Goal: Transaction & Acquisition: Purchase product/service

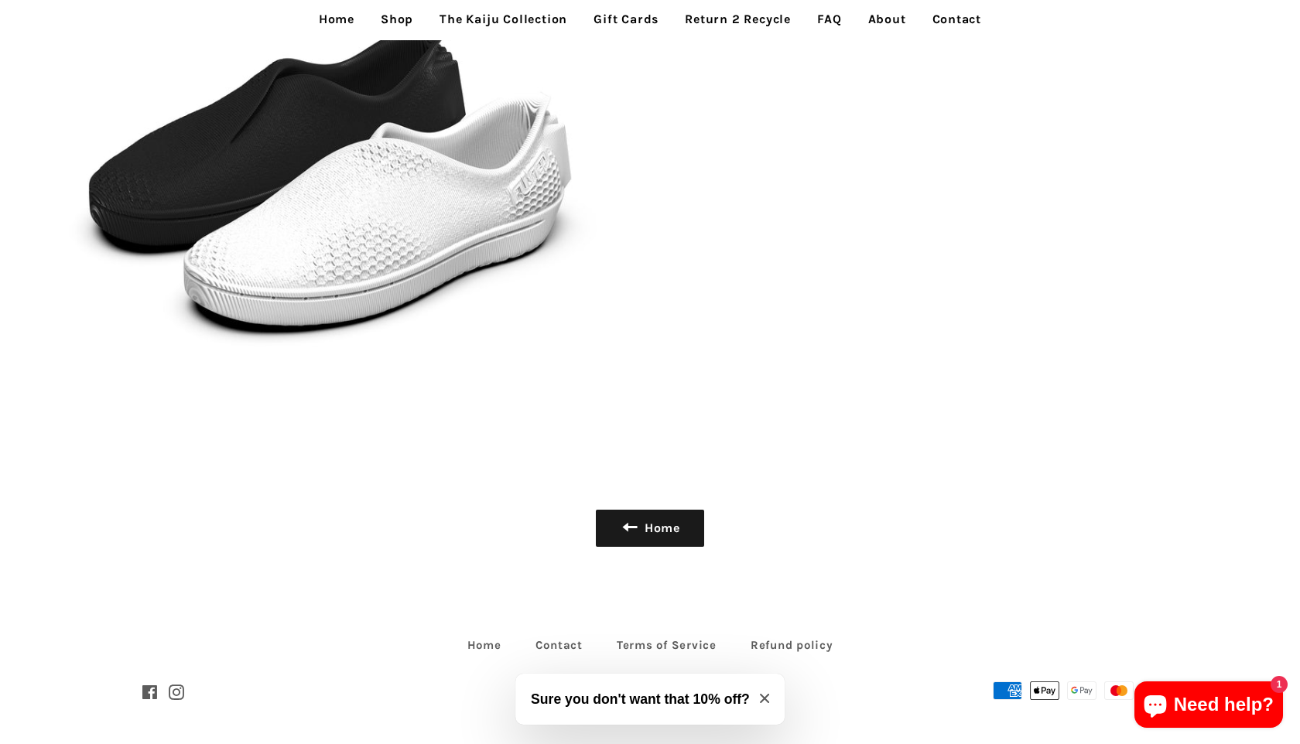
scroll to position [3494, 0]
click at [261, 132] on img at bounding box center [325, 170] width 650 height 650
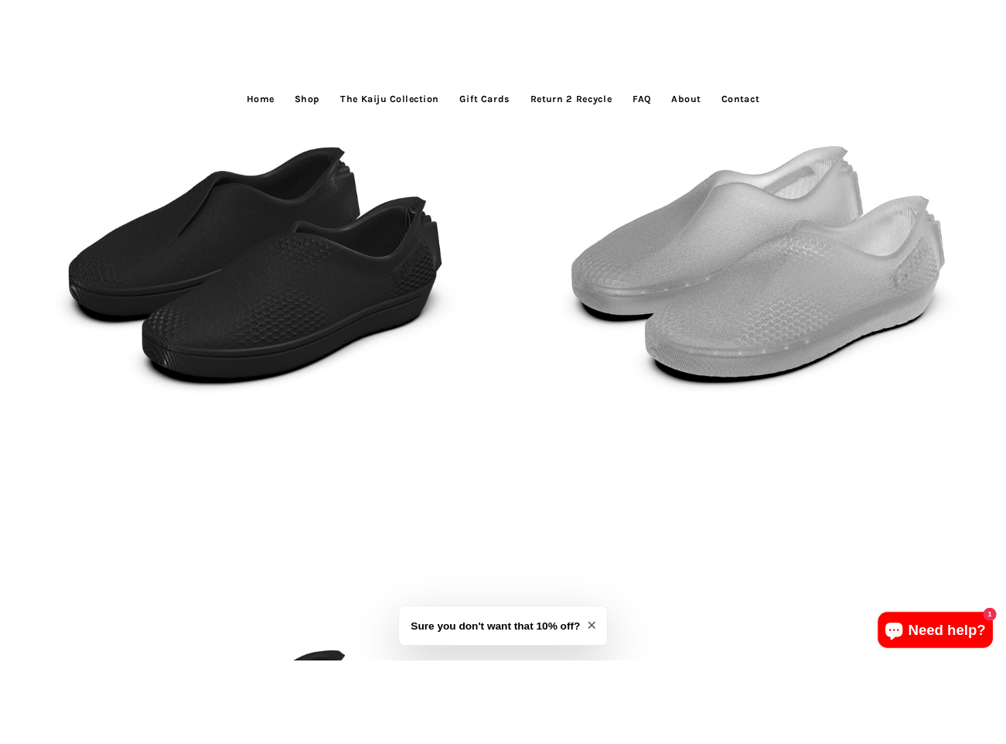
scroll to position [2418, 0]
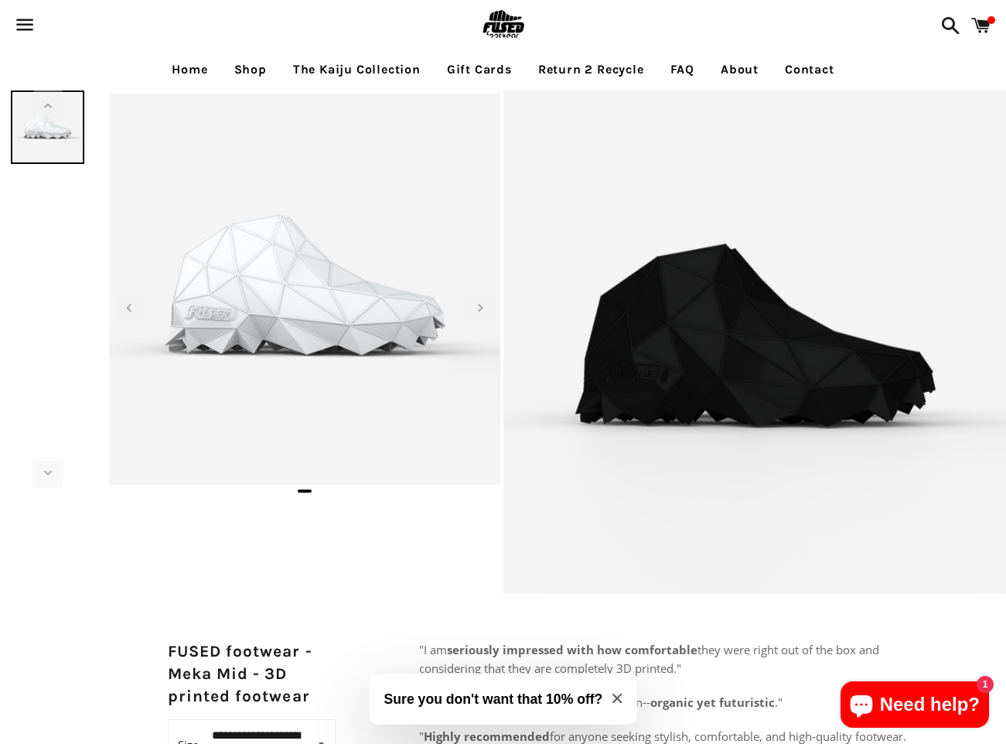
select select "**********"
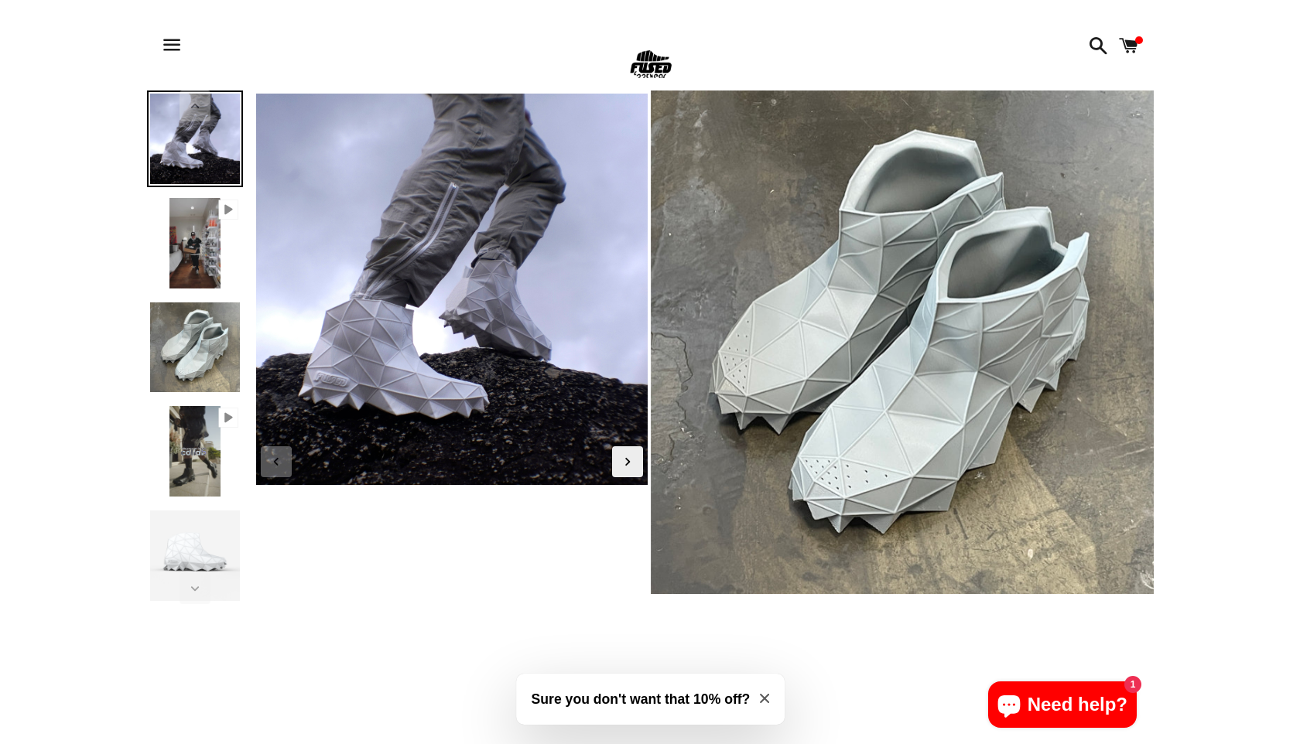
scroll to position [686, 0]
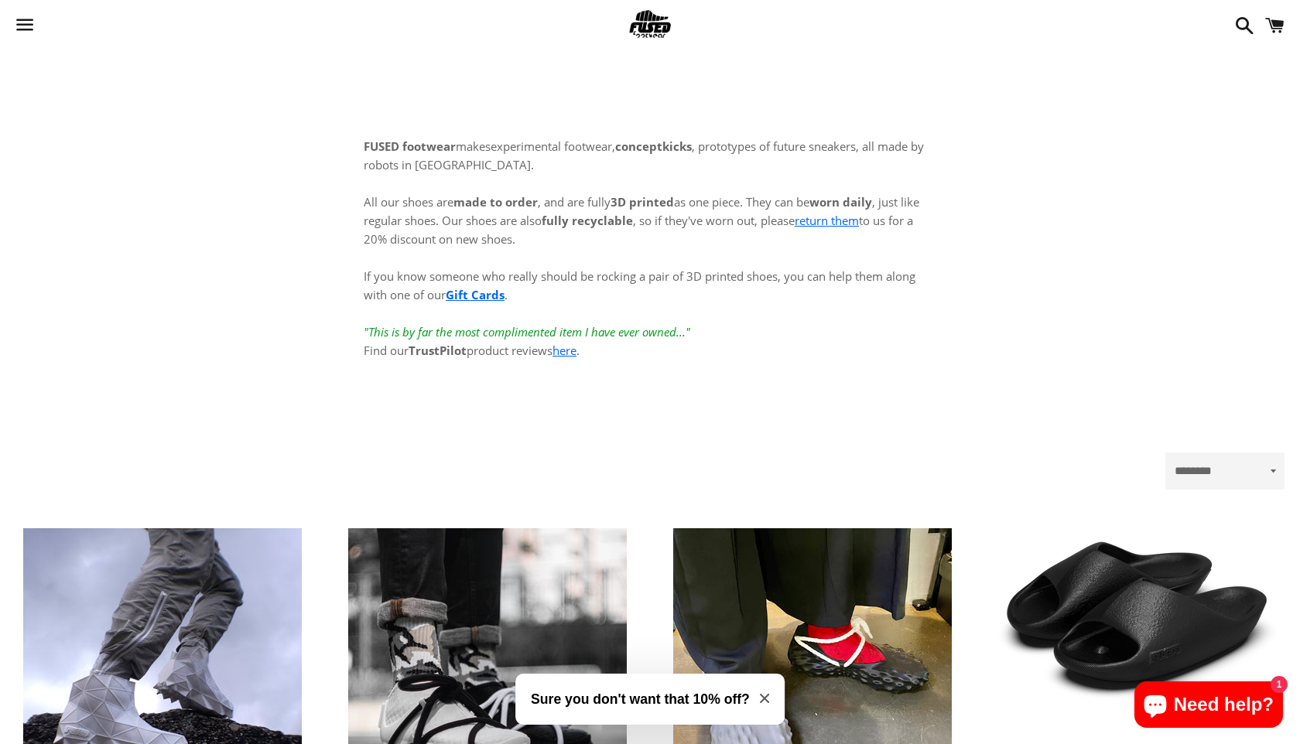
scroll to position [209, 0]
